Goal: Task Accomplishment & Management: Complete application form

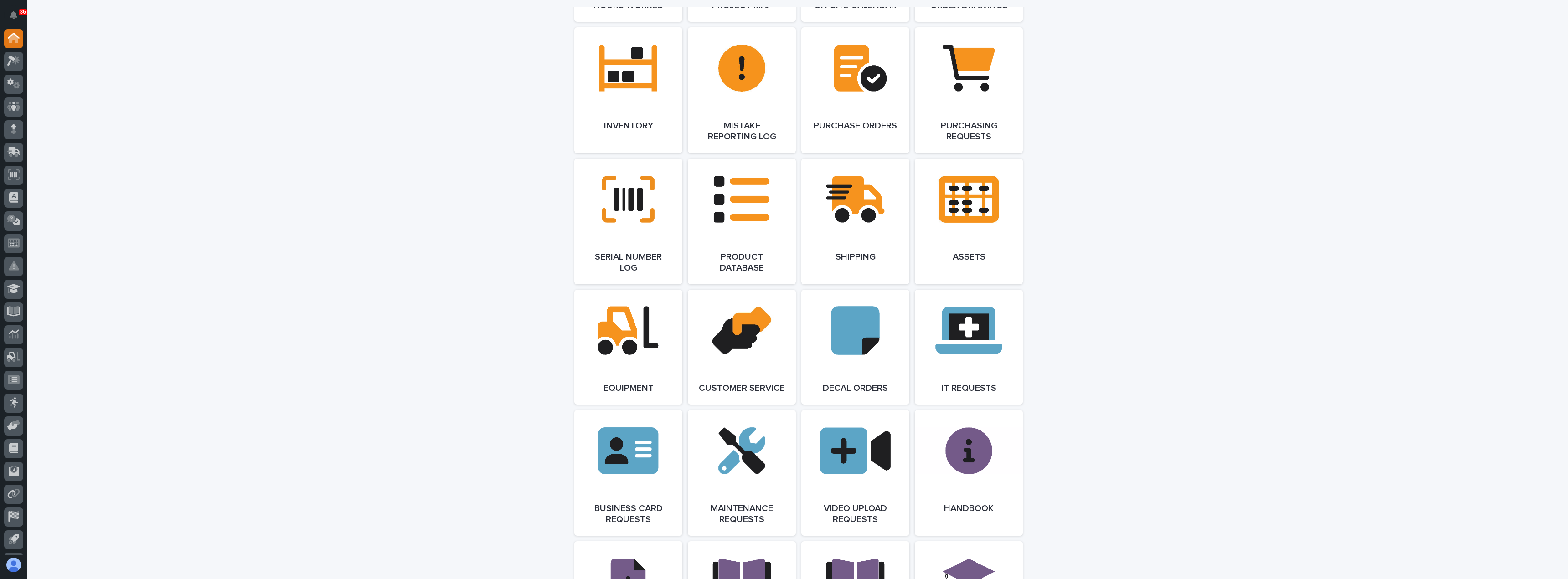
scroll to position [1055, 0]
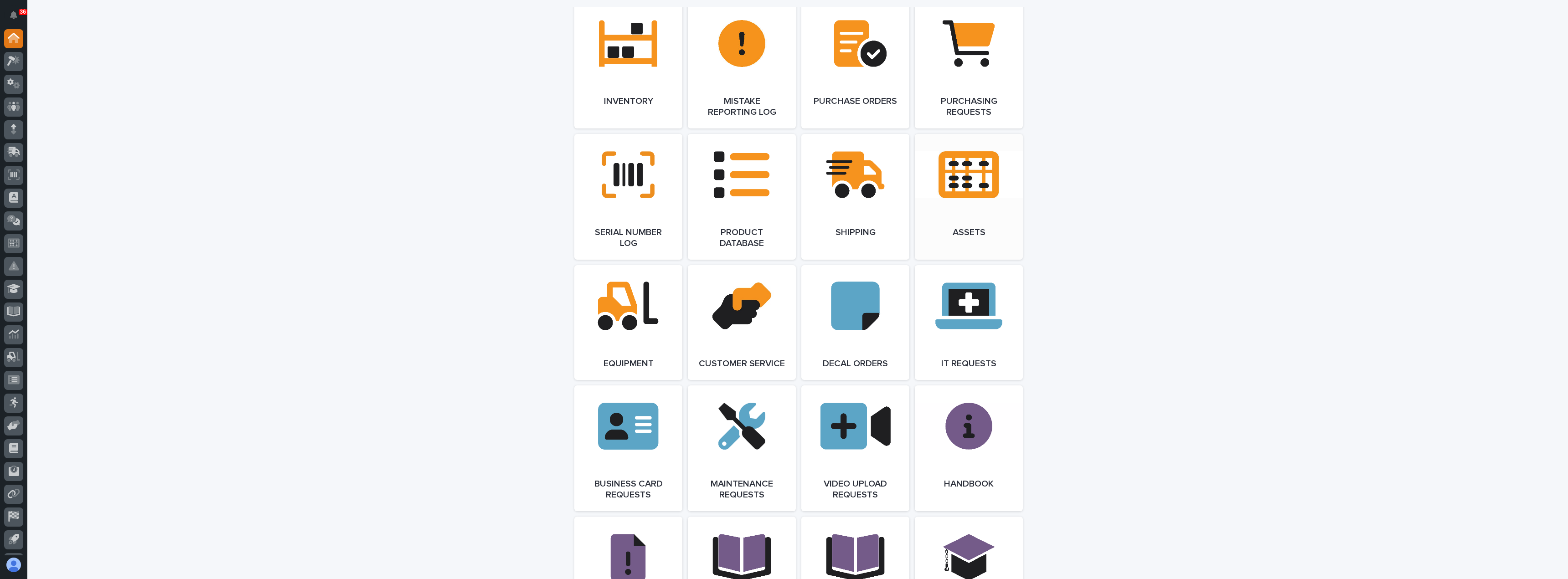
click at [952, 221] on link "Open Link" at bounding box center [968, 196] width 108 height 126
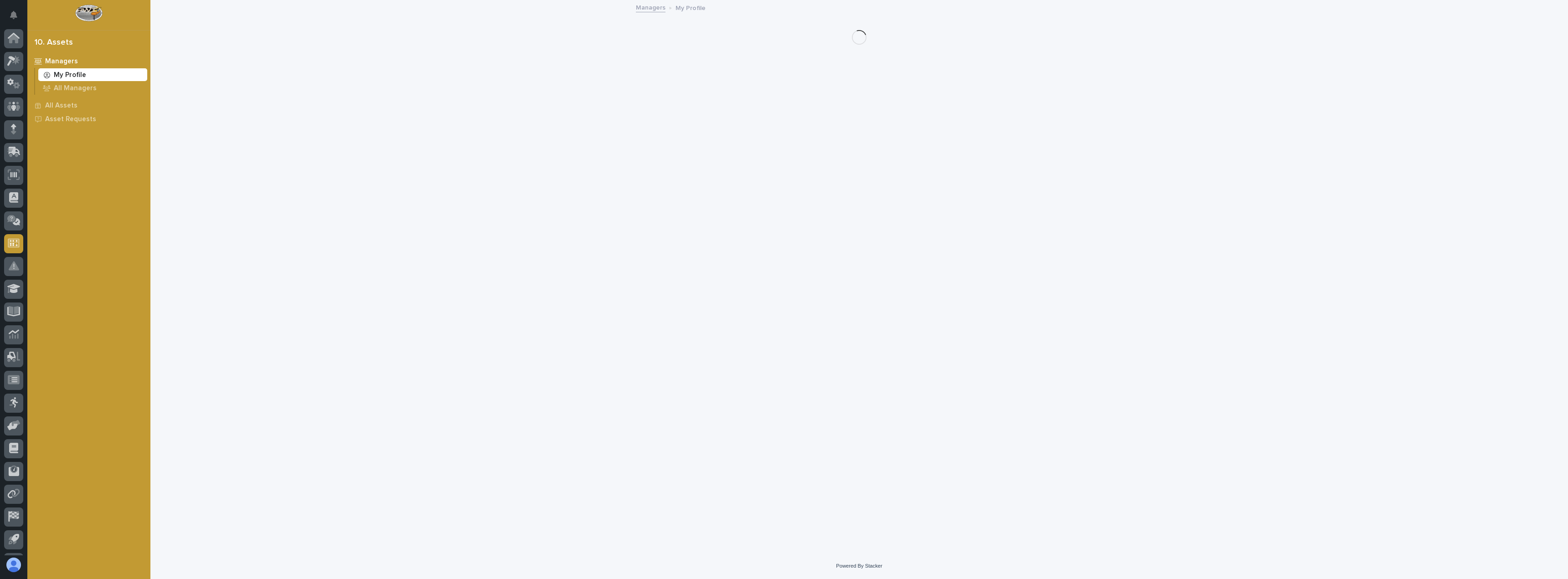
scroll to position [21, 0]
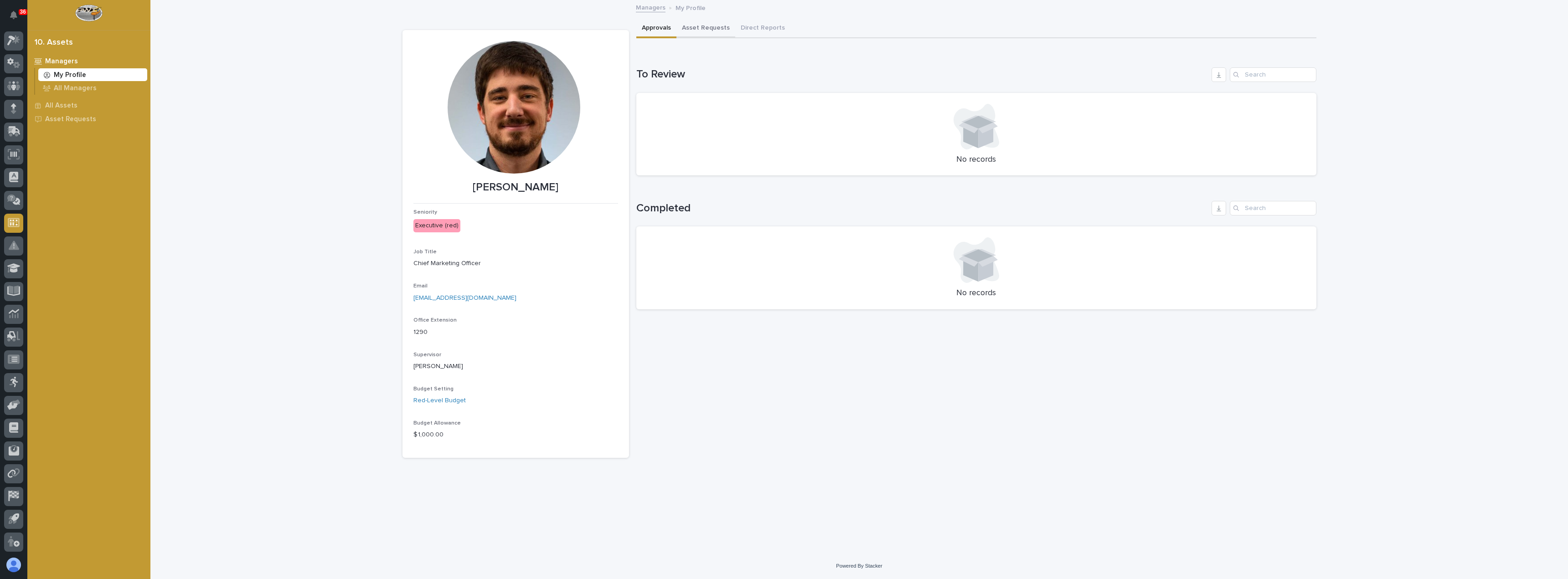
click at [709, 28] on button "Asset Requests" at bounding box center [705, 28] width 59 height 19
click at [1297, 74] on span "Add New" at bounding box center [1297, 75] width 27 height 6
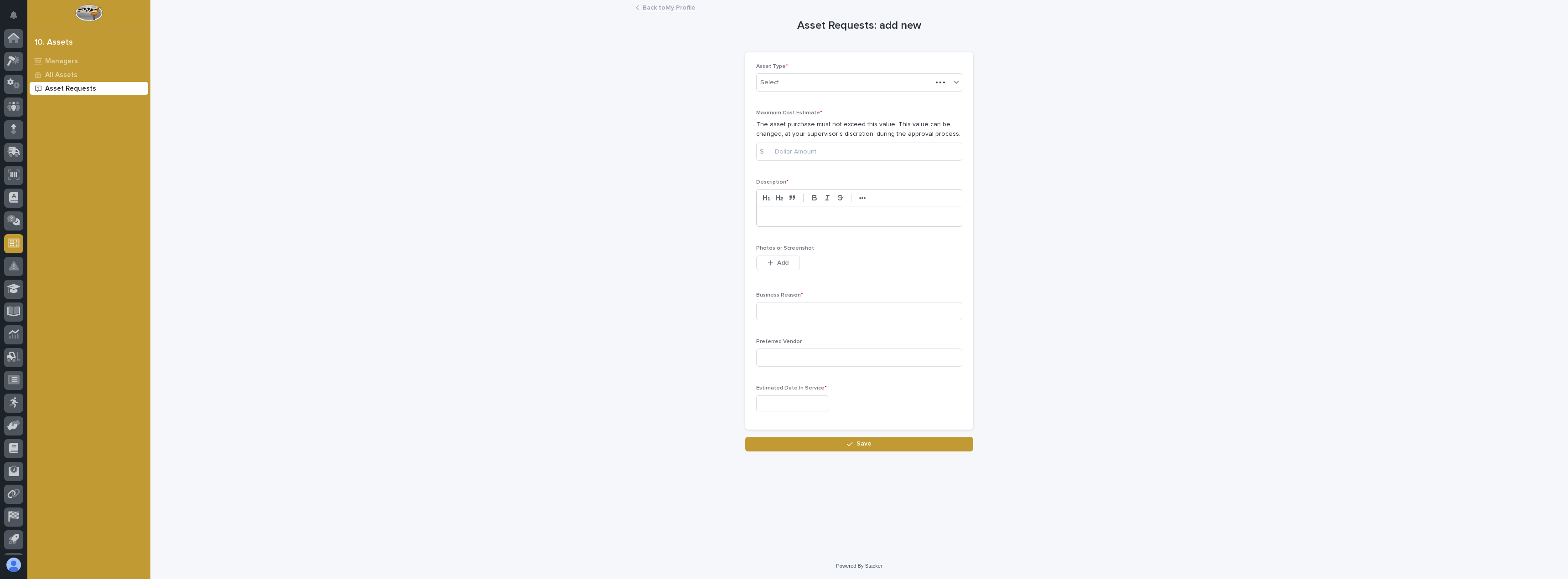
scroll to position [21, 0]
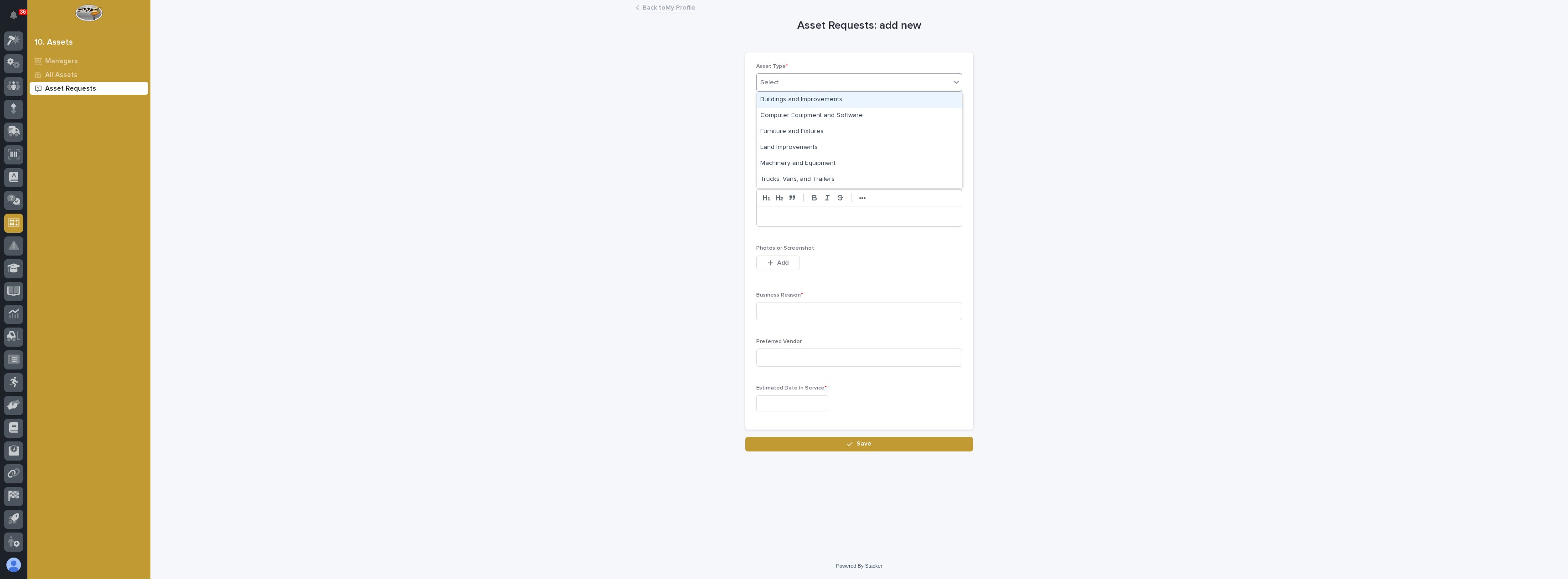
click at [794, 87] on div "Select..." at bounding box center [853, 83] width 194 height 15
click at [829, 117] on div "Computer Equipment and Software" at bounding box center [859, 116] width 205 height 16
click at [809, 157] on input at bounding box center [859, 151] width 206 height 18
click at [783, 213] on p at bounding box center [859, 216] width 192 height 9
click at [859, 198] on strong "•••" at bounding box center [863, 198] width 7 height 7
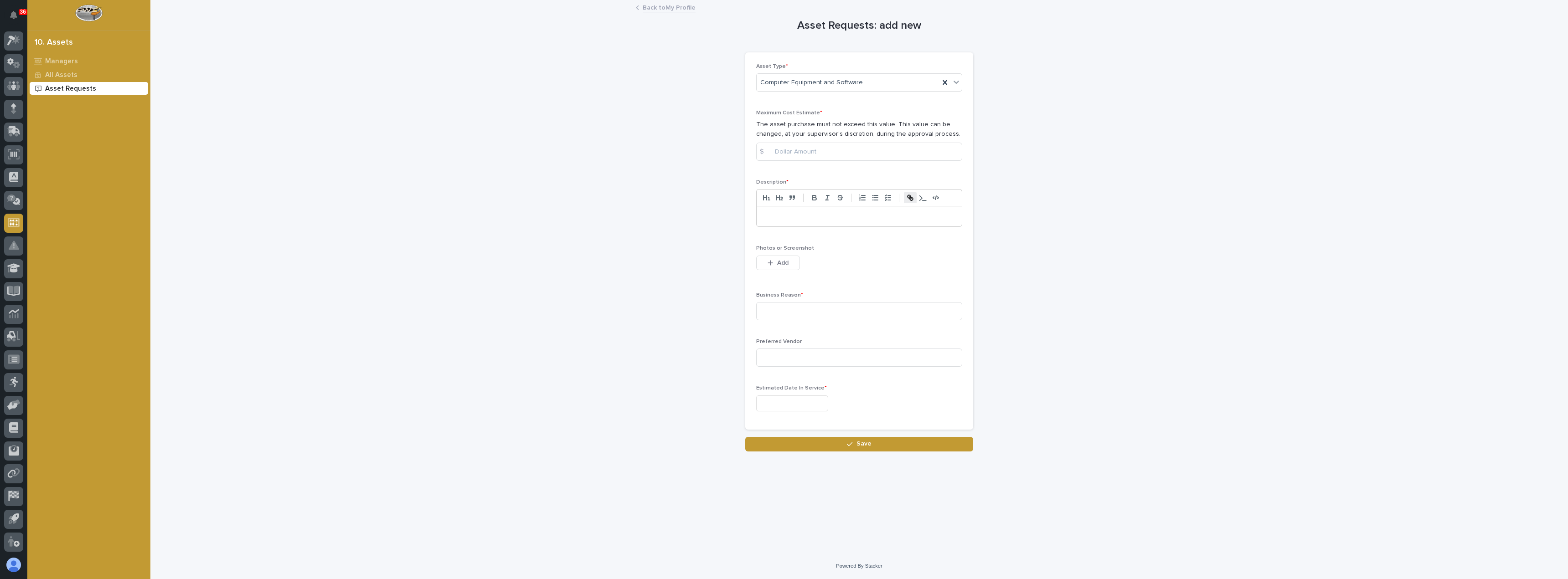
click at [910, 196] on line "button" at bounding box center [910, 197] width 2 height 2
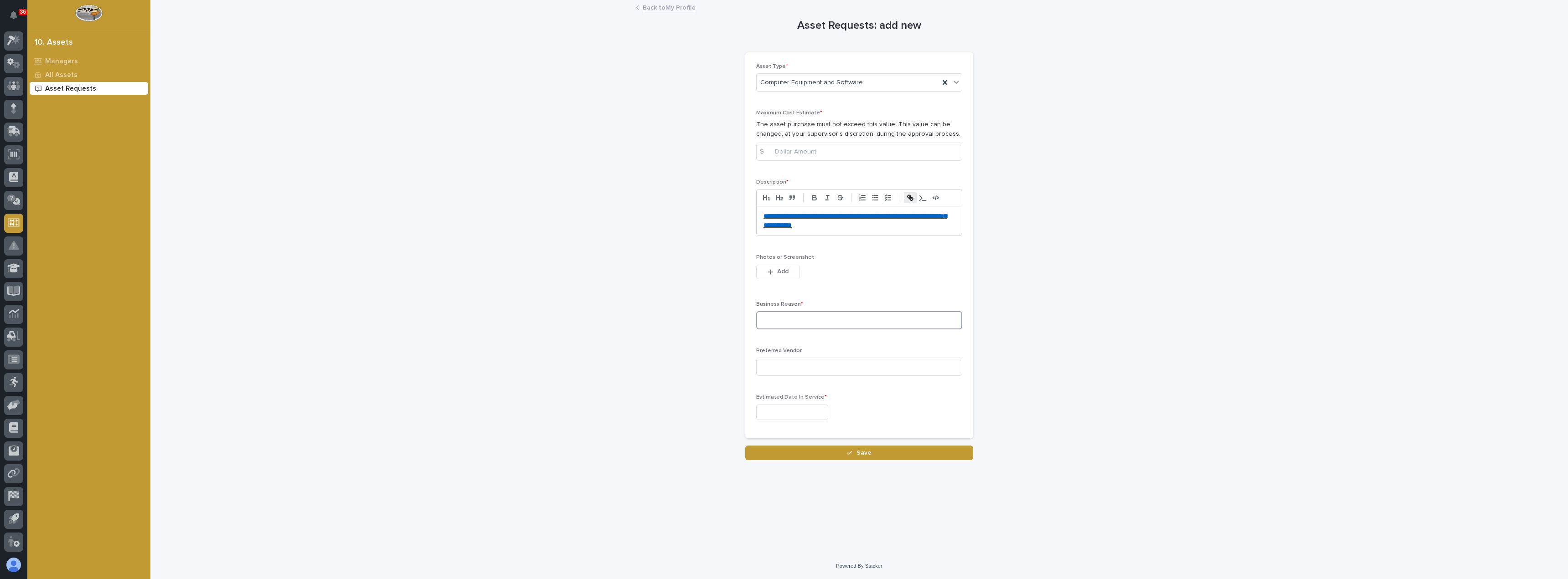
click at [797, 320] on input at bounding box center [859, 320] width 206 height 18
type input "Podcast Studio"
click at [812, 369] on input at bounding box center [859, 367] width 206 height 18
type input "Amazon"
click at [814, 413] on input "text" at bounding box center [792, 412] width 72 height 16
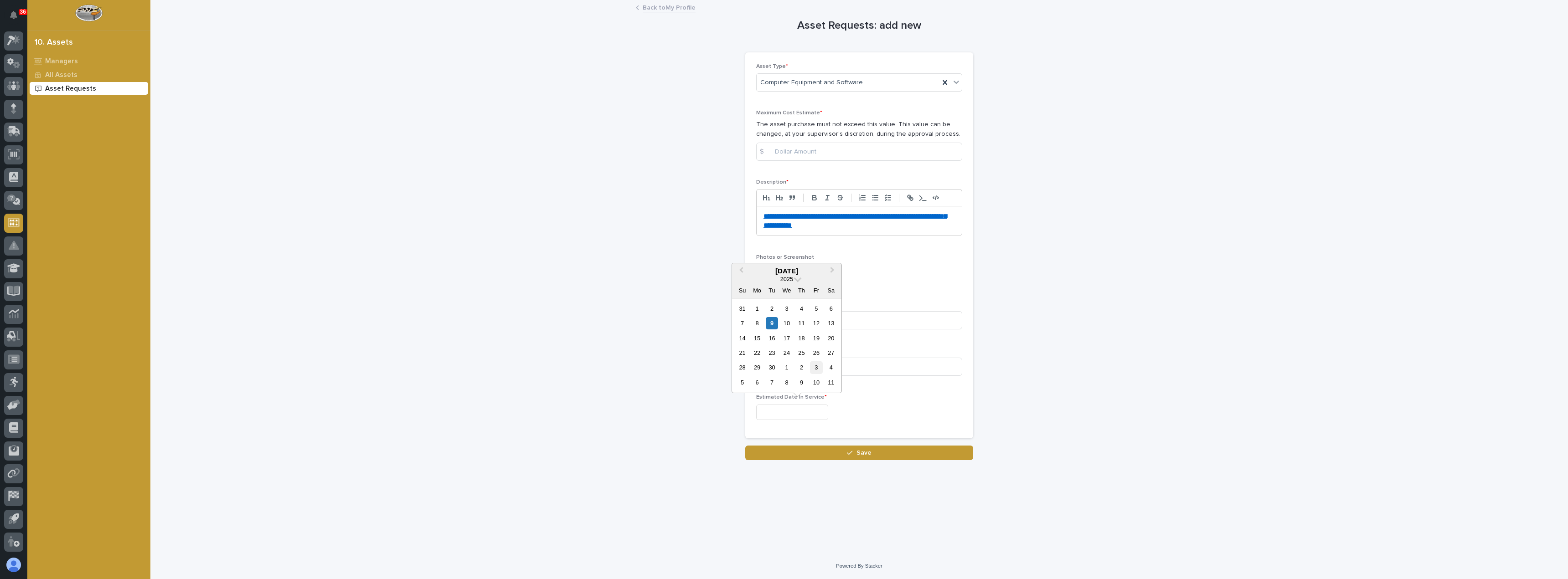
click at [818, 367] on div "3" at bounding box center [816, 367] width 12 height 12
type input "**********"
click at [818, 153] on input at bounding box center [859, 151] width 206 height 18
type input "7"
click at [779, 150] on input "8000" at bounding box center [859, 151] width 206 height 18
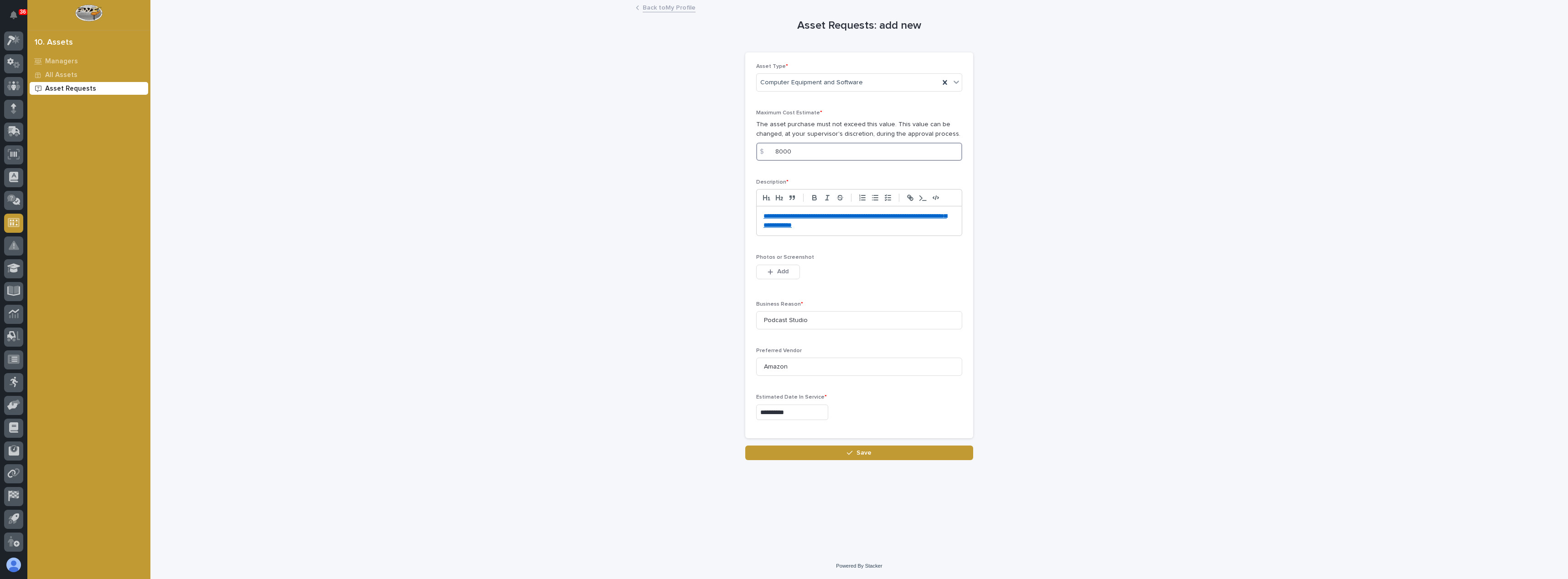
click at [782, 151] on input "8000" at bounding box center [859, 151] width 206 height 18
click at [808, 155] on input "8500" at bounding box center [859, 151] width 206 height 18
type input "8500"
click at [865, 452] on span "Save" at bounding box center [864, 452] width 15 height 8
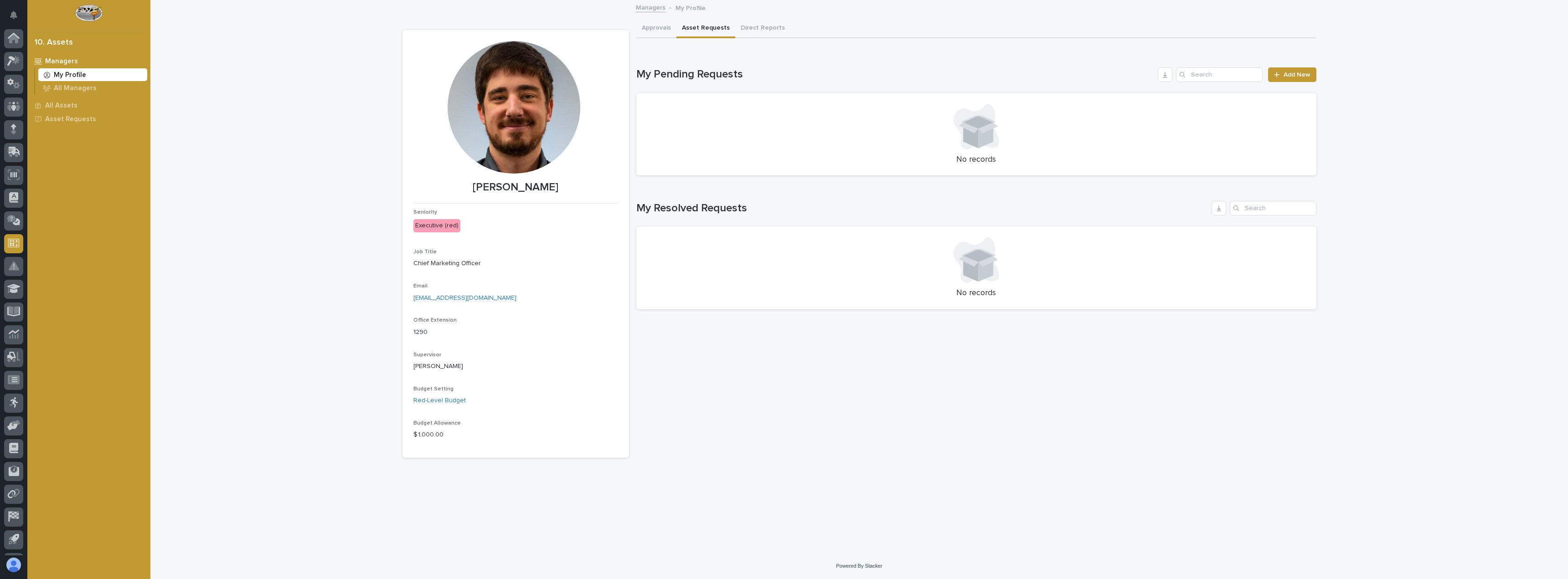
scroll to position [21, 0]
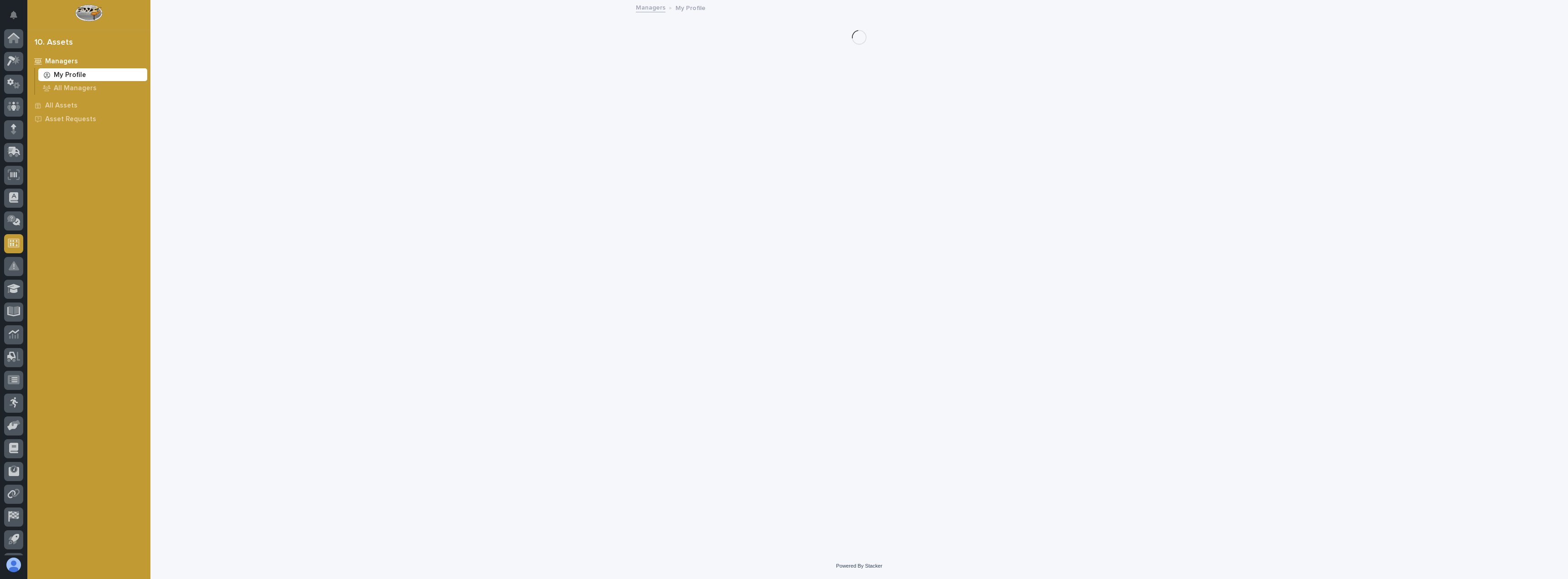
scroll to position [21, 0]
